Goal: Transaction & Acquisition: Purchase product/service

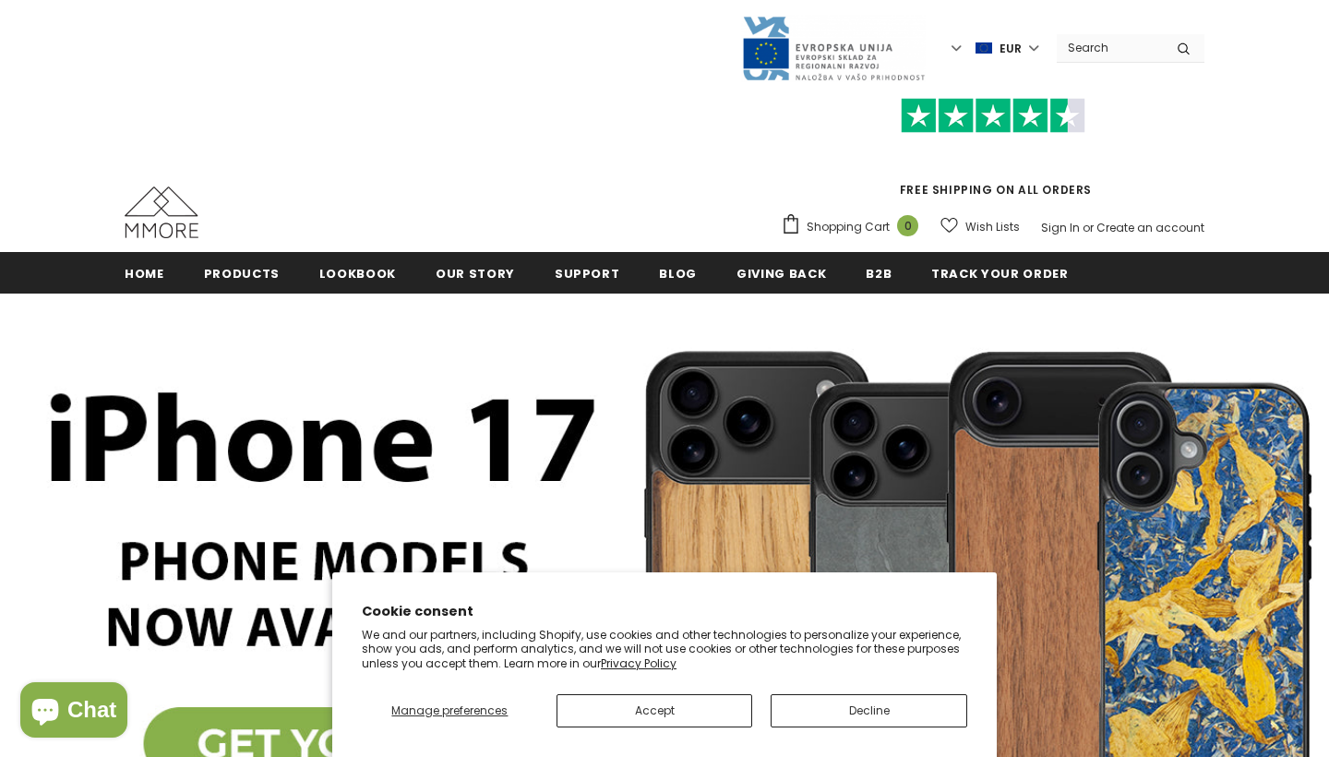
click at [656, 710] on button "Accept" at bounding box center [655, 710] width 197 height 33
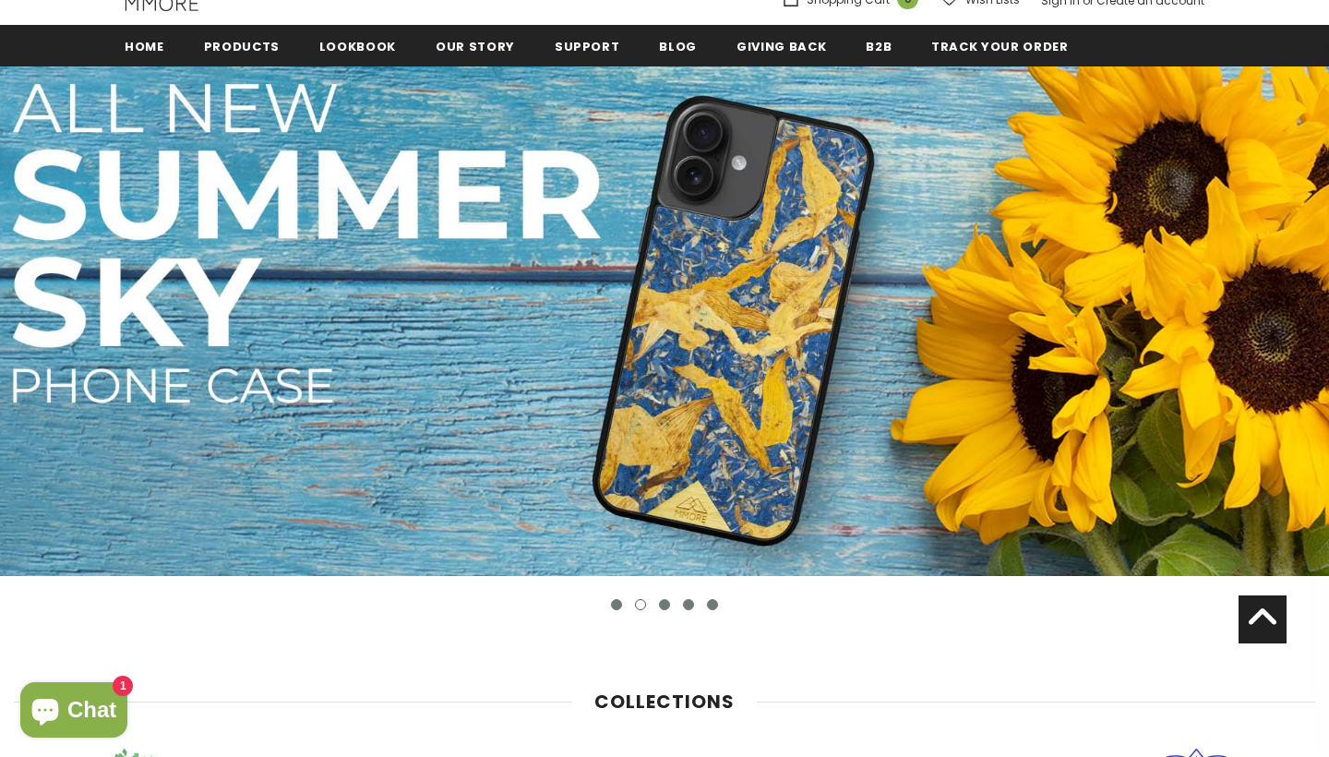
scroll to position [95, 0]
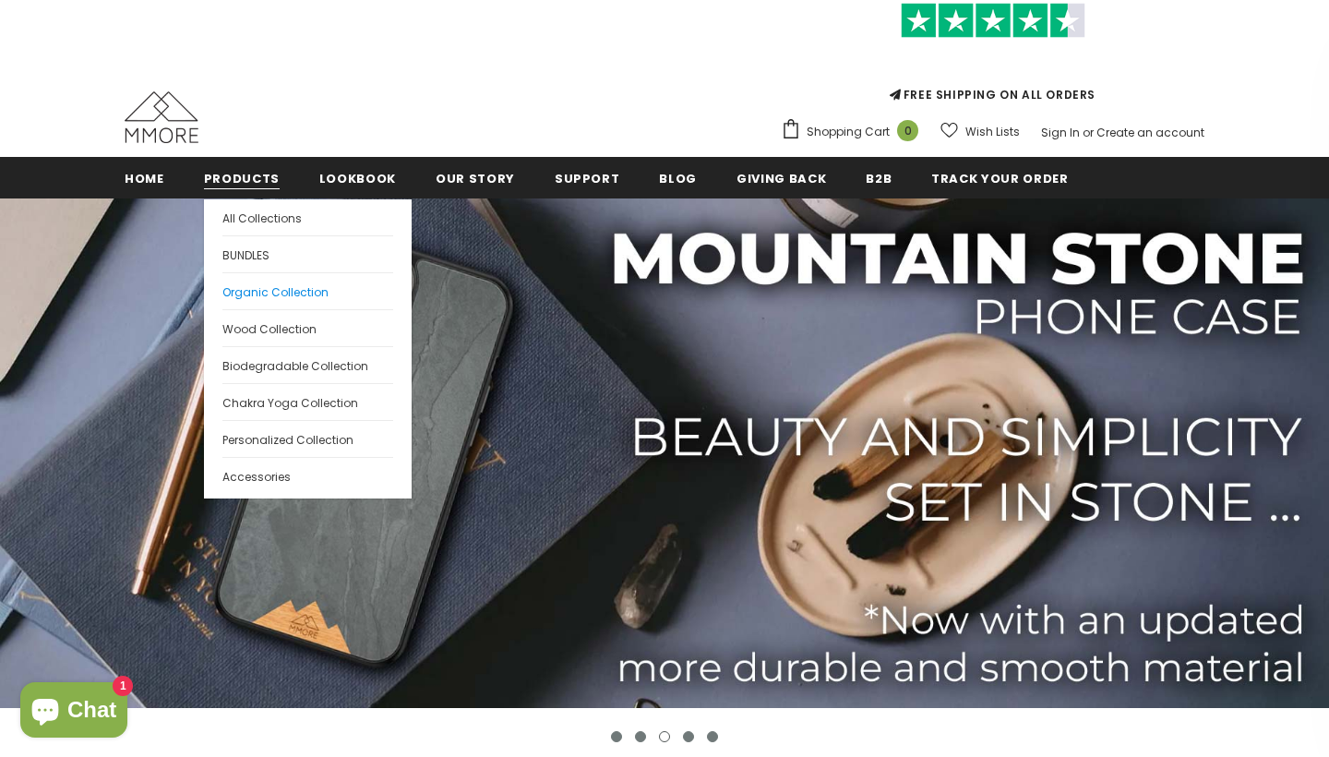
click at [283, 296] on span "Organic Collection" at bounding box center [275, 292] width 106 height 16
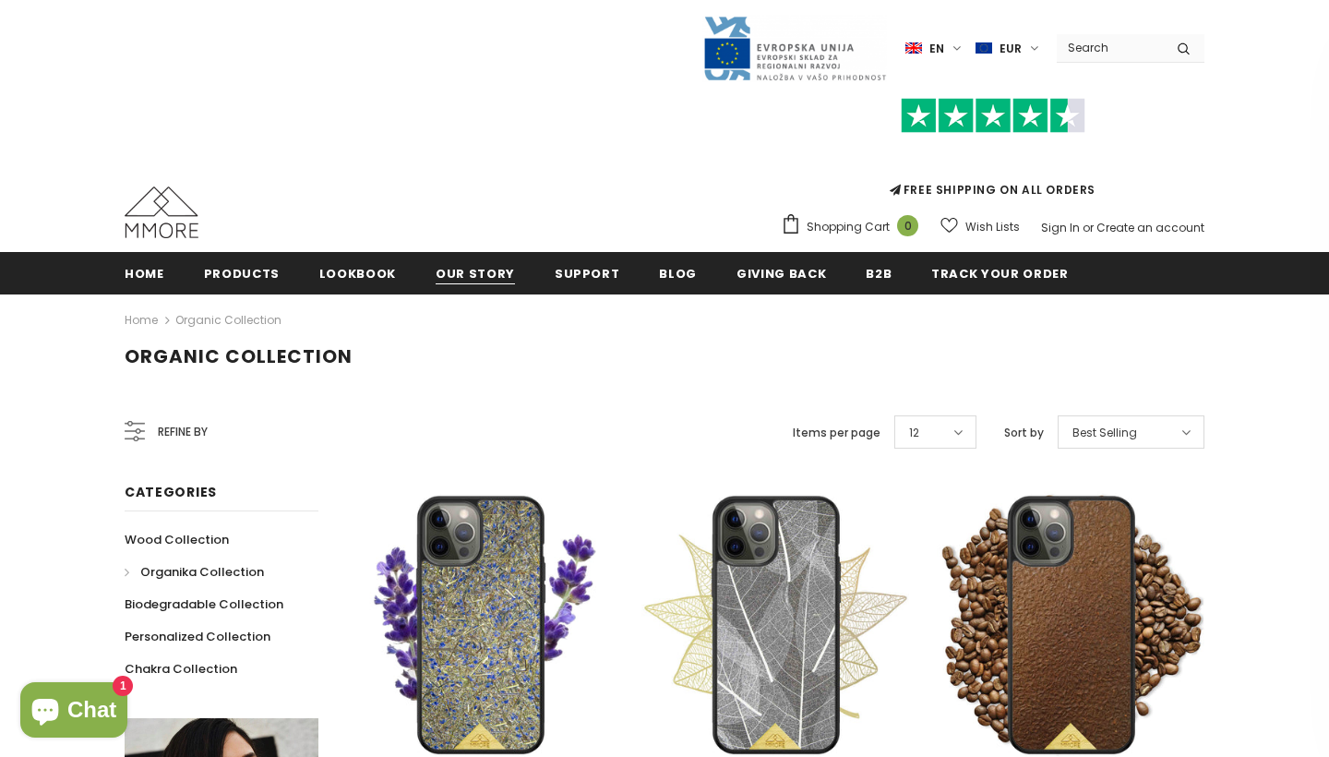
click at [478, 271] on span "Our Story" at bounding box center [475, 274] width 79 height 18
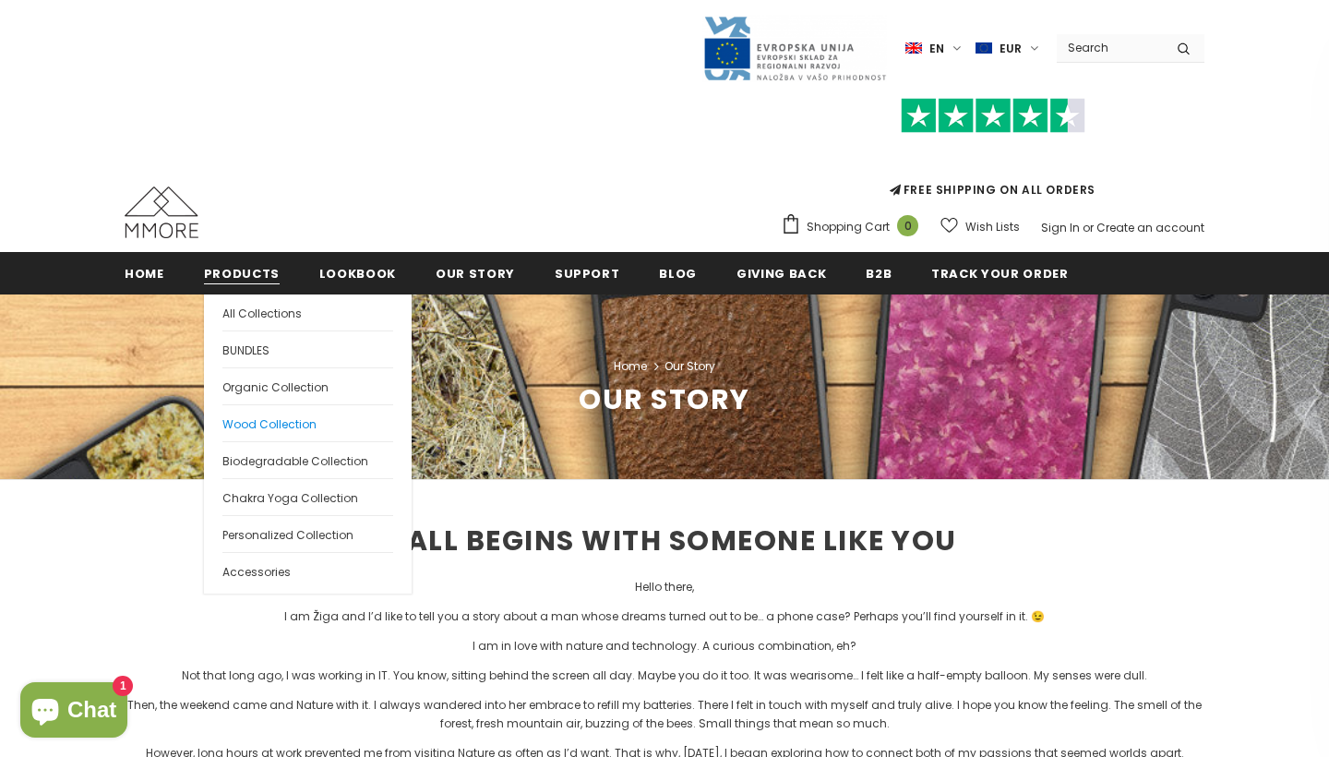
click at [285, 416] on span "Wood Collection" at bounding box center [269, 424] width 94 height 16
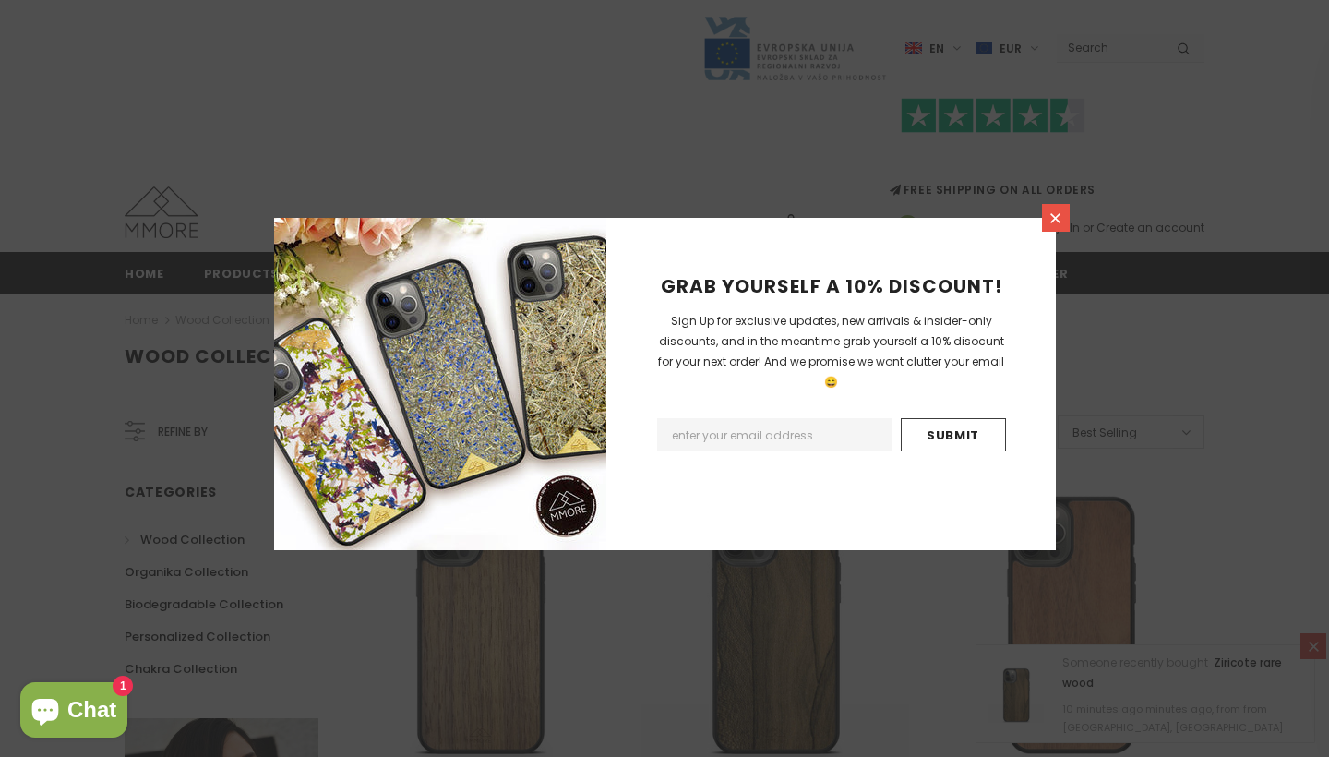
click at [1065, 208] on link at bounding box center [1056, 218] width 28 height 28
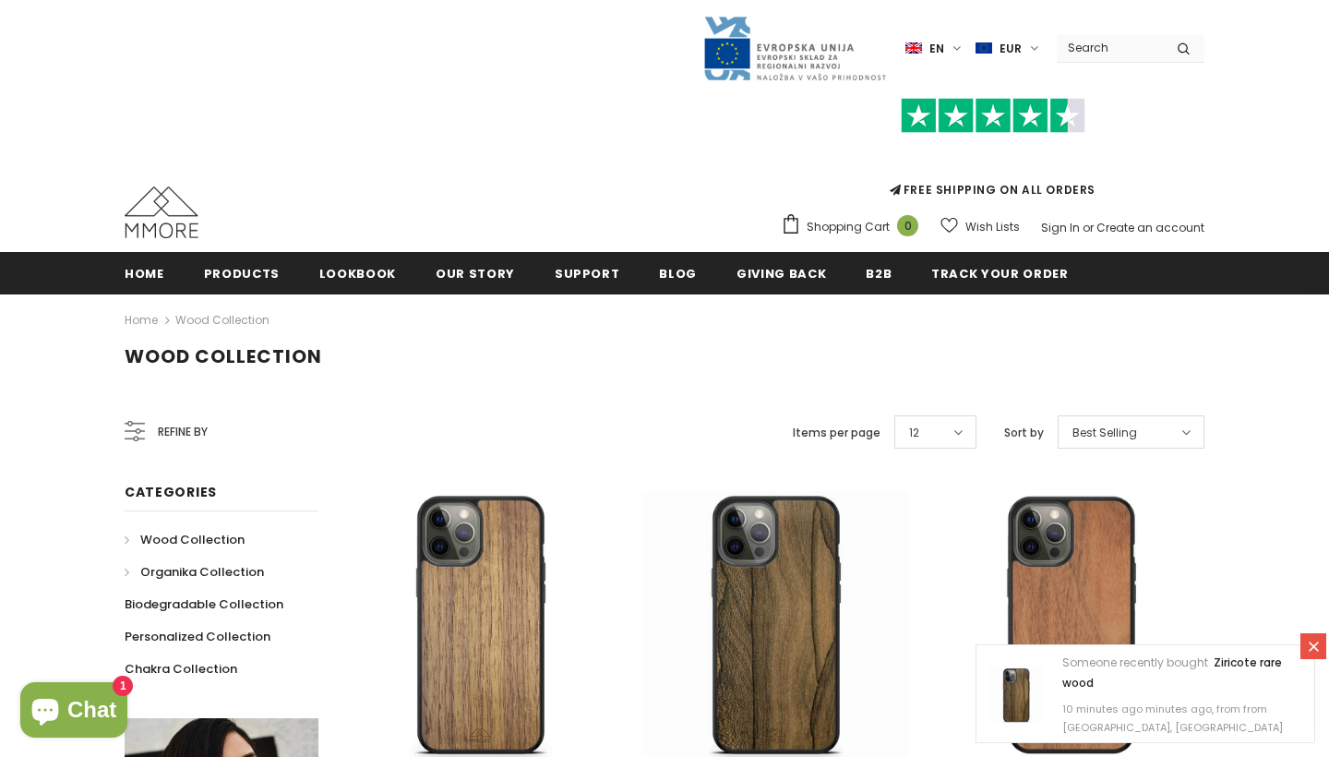
click at [198, 571] on span "Organika Collection" at bounding box center [202, 572] width 124 height 18
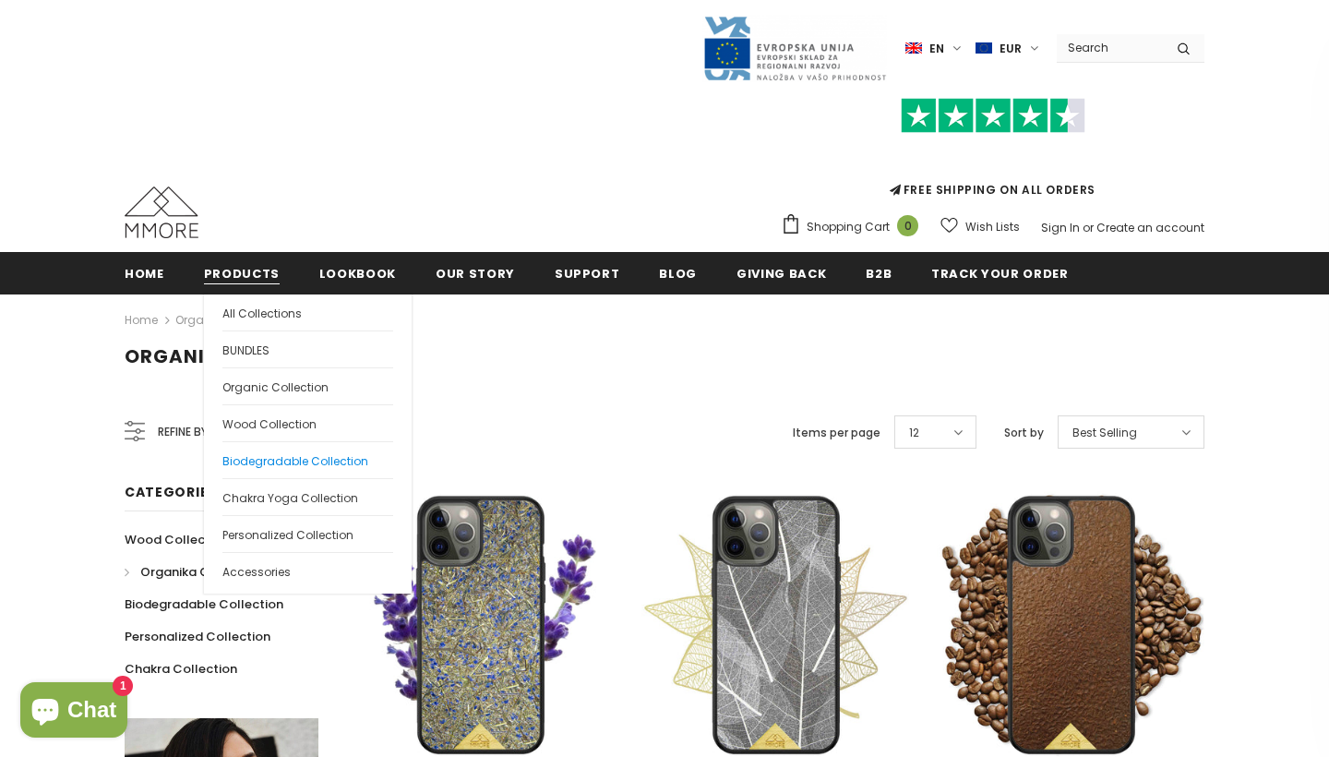
click at [269, 462] on span "Biodegradable Collection" at bounding box center [295, 461] width 146 height 16
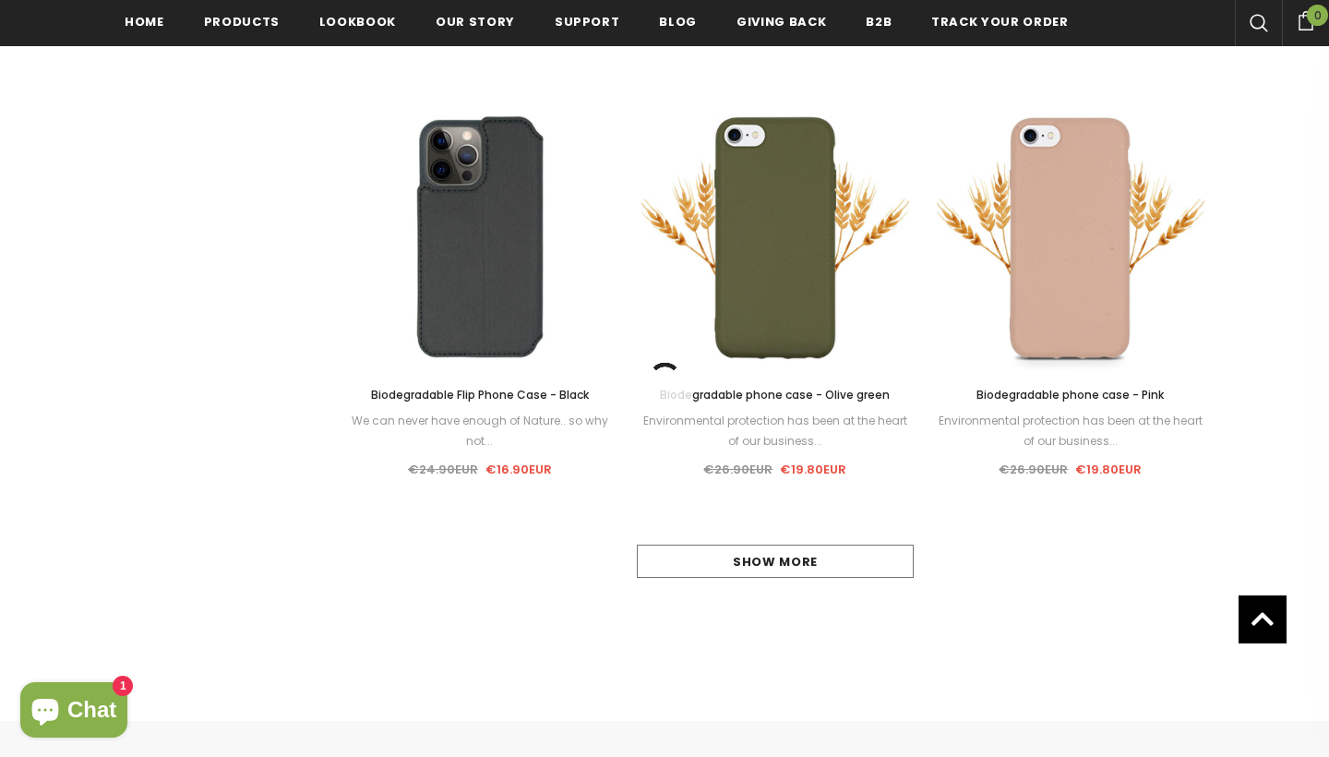
scroll to position [1713, 0]
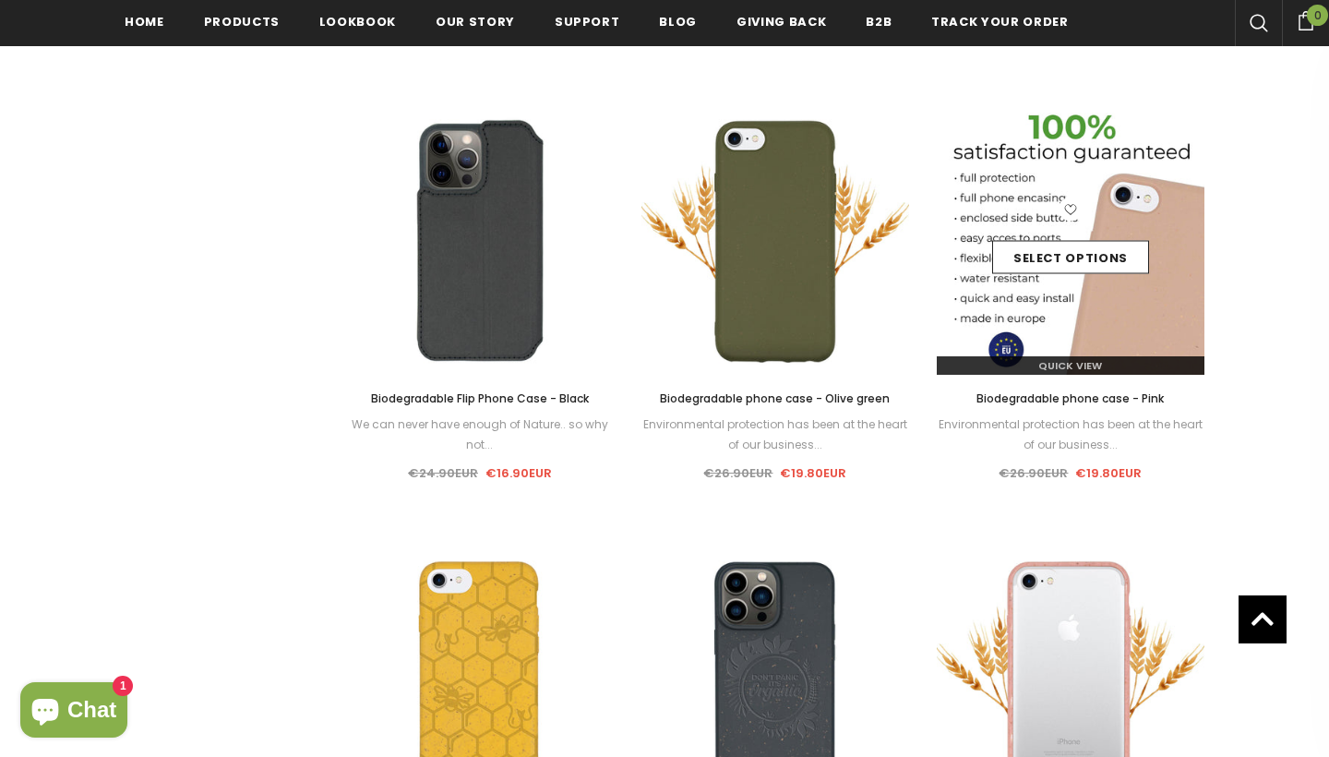
click at [1055, 312] on img at bounding box center [1071, 241] width 268 height 268
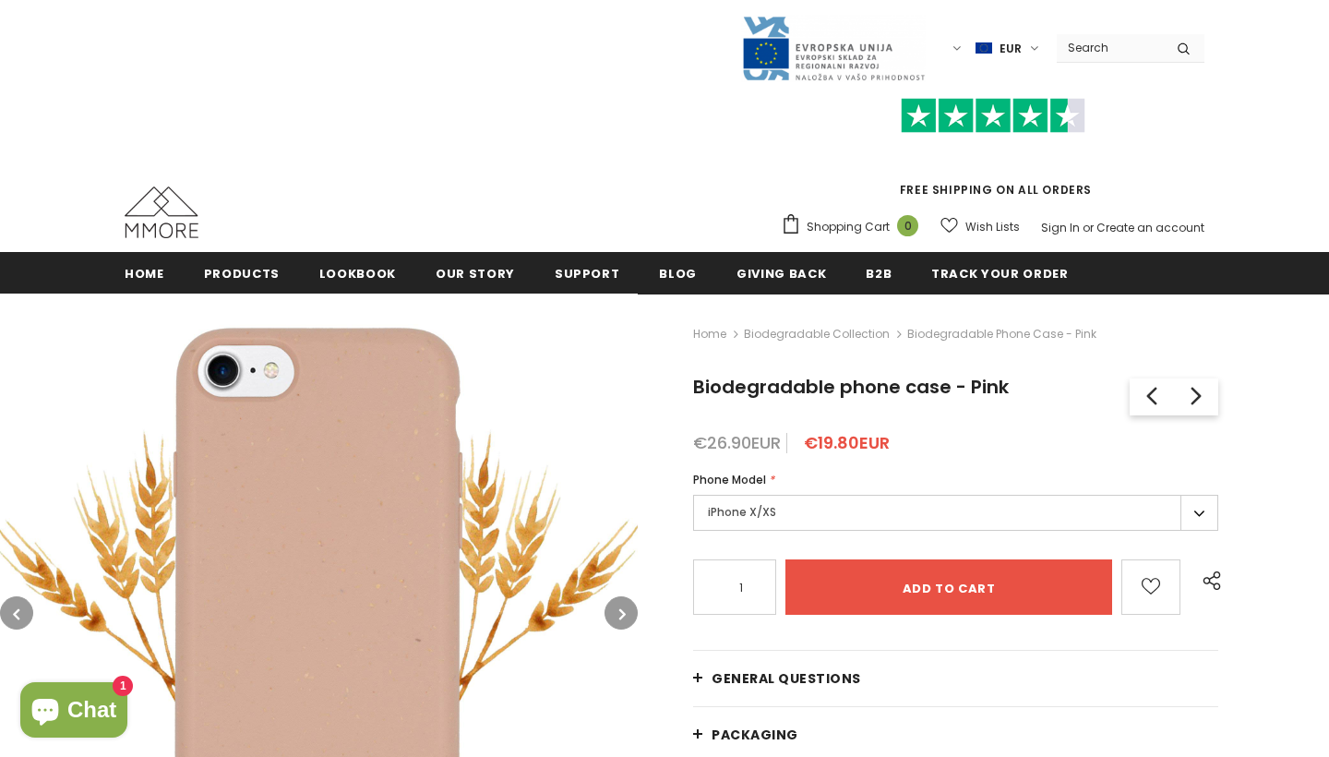
scroll to position [180, 0]
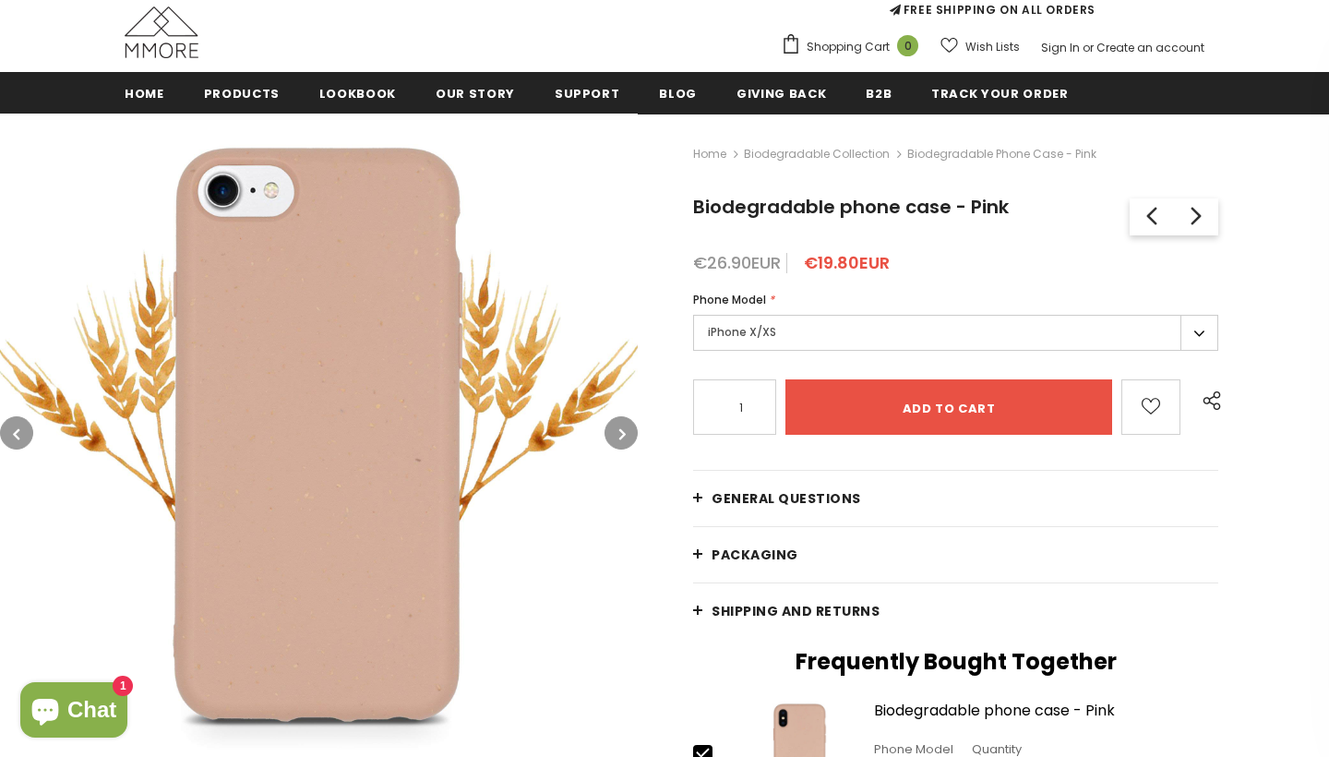
click at [865, 325] on label "iPhone X/XS" at bounding box center [955, 333] width 525 height 36
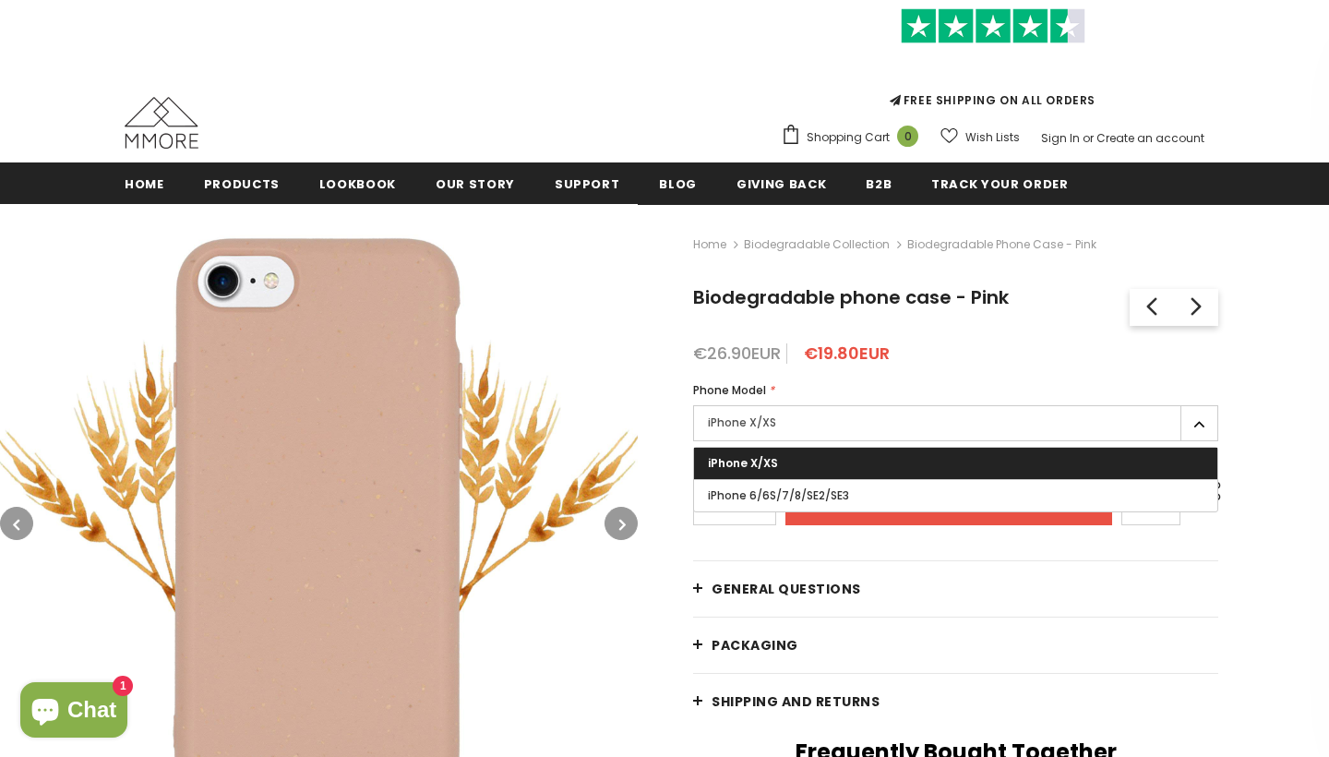
scroll to position [88, 0]
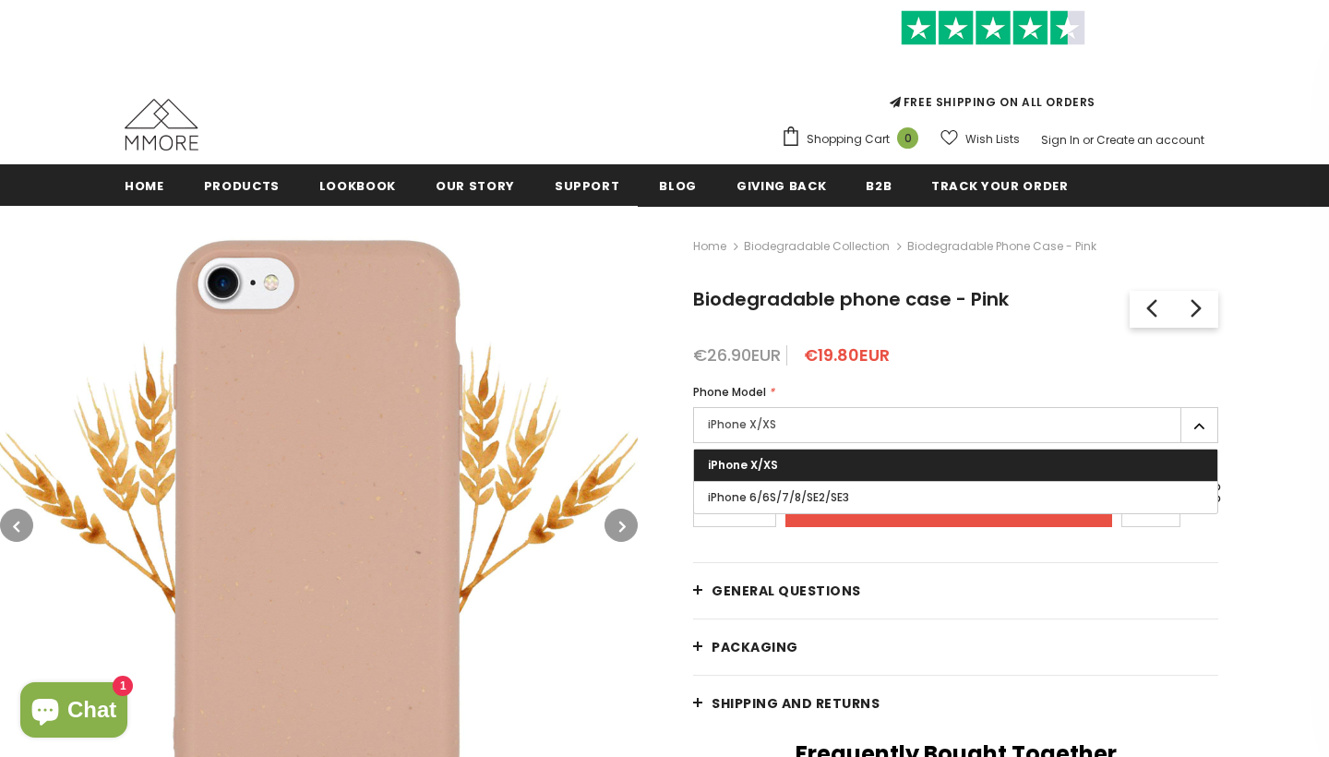
click at [798, 422] on label "iPhone X/XS" at bounding box center [955, 425] width 525 height 36
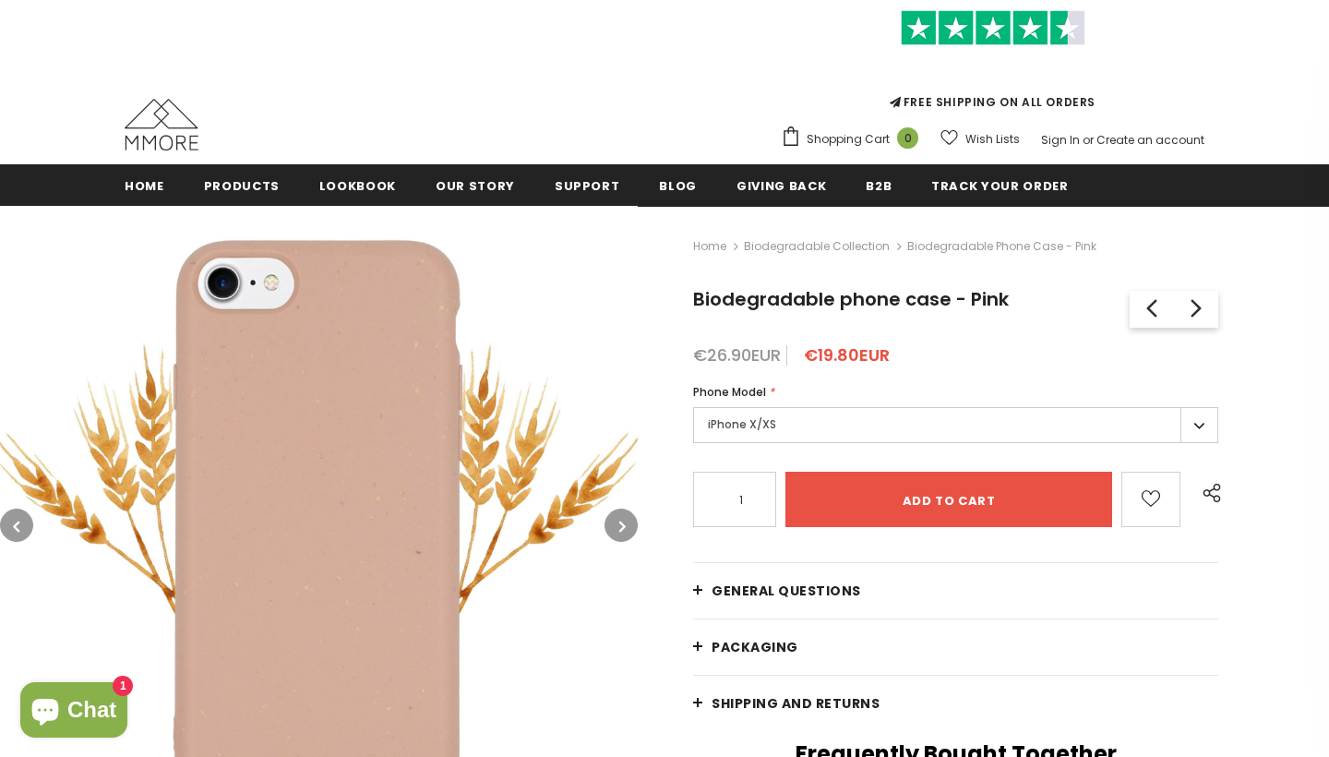
click at [1208, 420] on label "iPhone X/XS" at bounding box center [955, 425] width 525 height 36
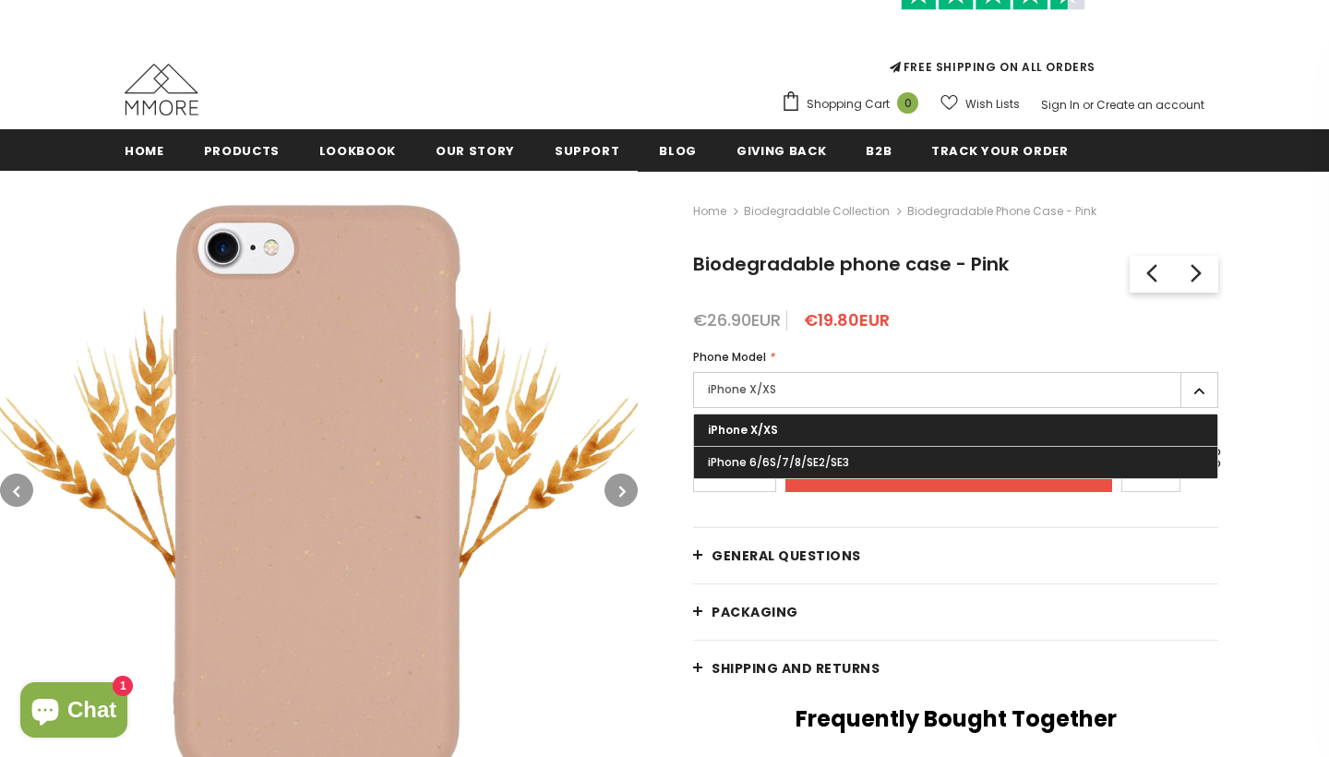
scroll to position [120, 0]
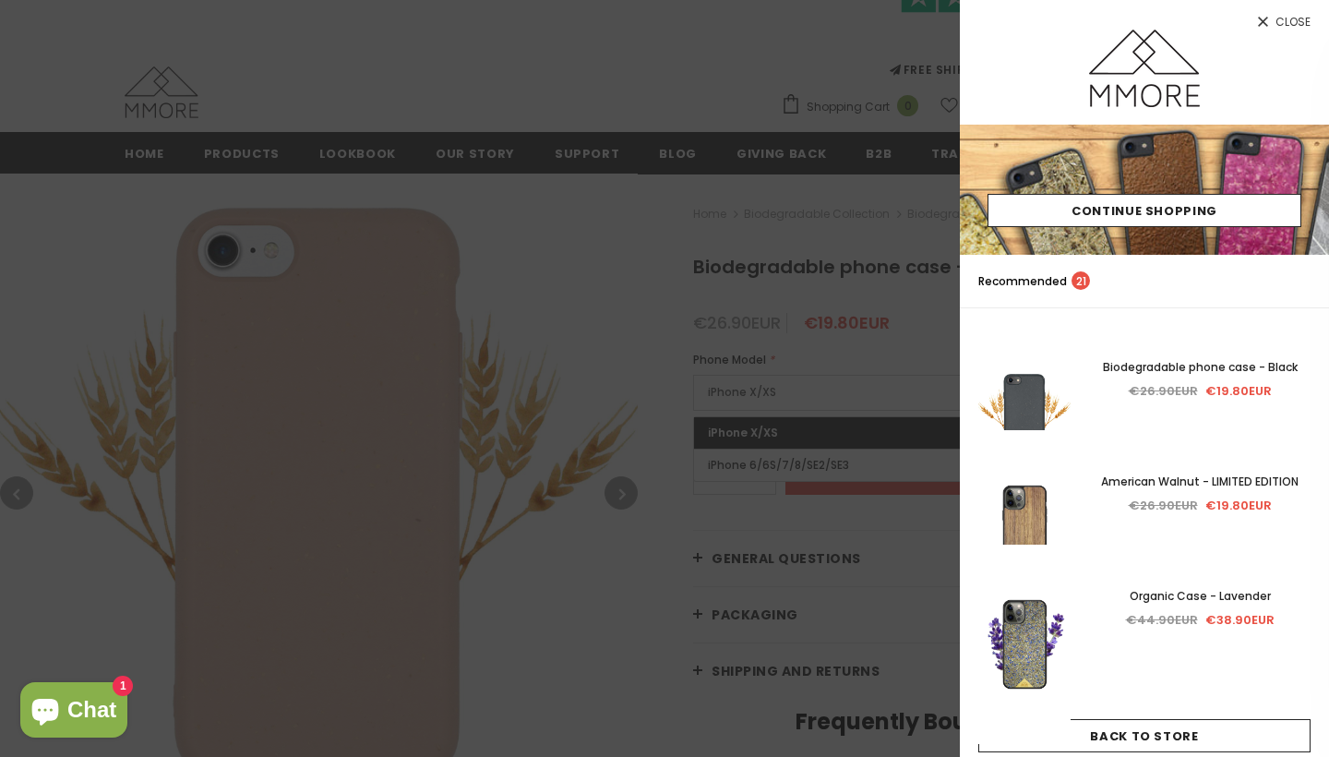
click at [1270, 18] on icon at bounding box center [1264, 22] width 16 height 16
